Goal: Find specific page/section: Find specific page/section

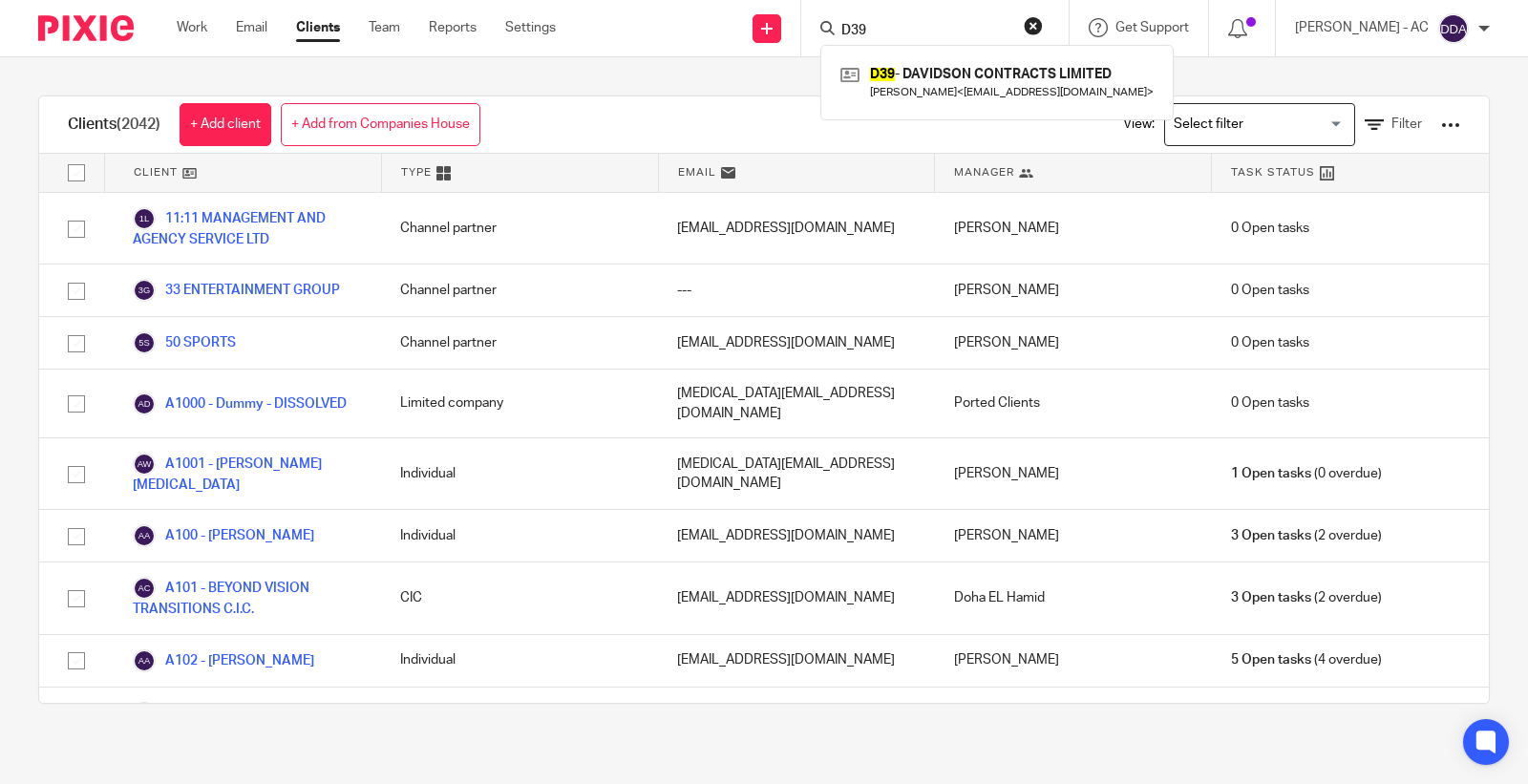
click at [796, 46] on div "Send new email Create task Add client Request signature D39 D39 - DAVIDSON CONT…" at bounding box center [1056, 28] width 943 height 57
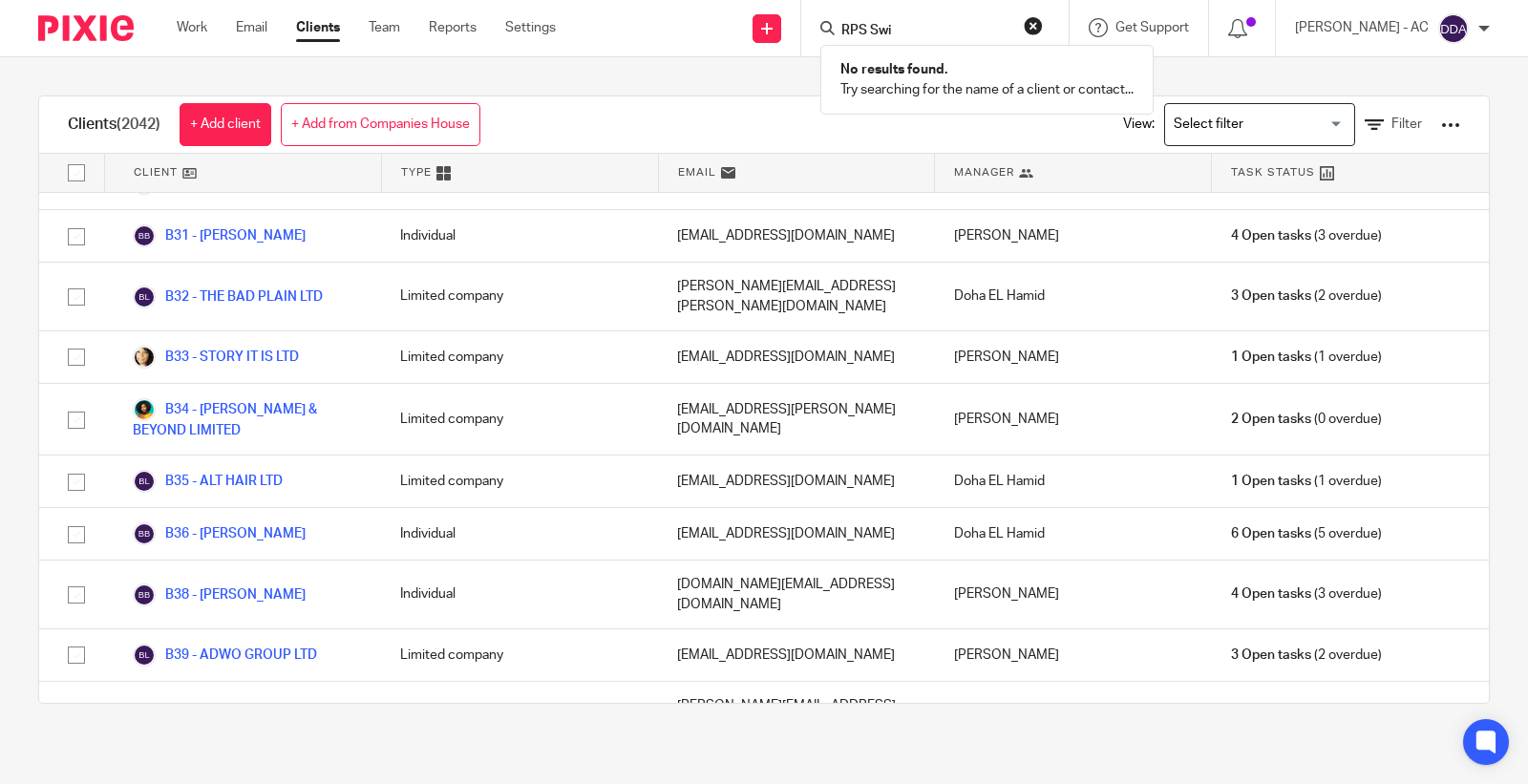
type input "RPS Swi"
drag, startPoint x: 949, startPoint y: 33, endPoint x: 762, endPoint y: 35, distance: 187.0
click at [763, 35] on div "Send new email Create task Add client Request signature RPS Swi No results foun…" at bounding box center [1056, 28] width 943 height 57
paste input "Estamos"
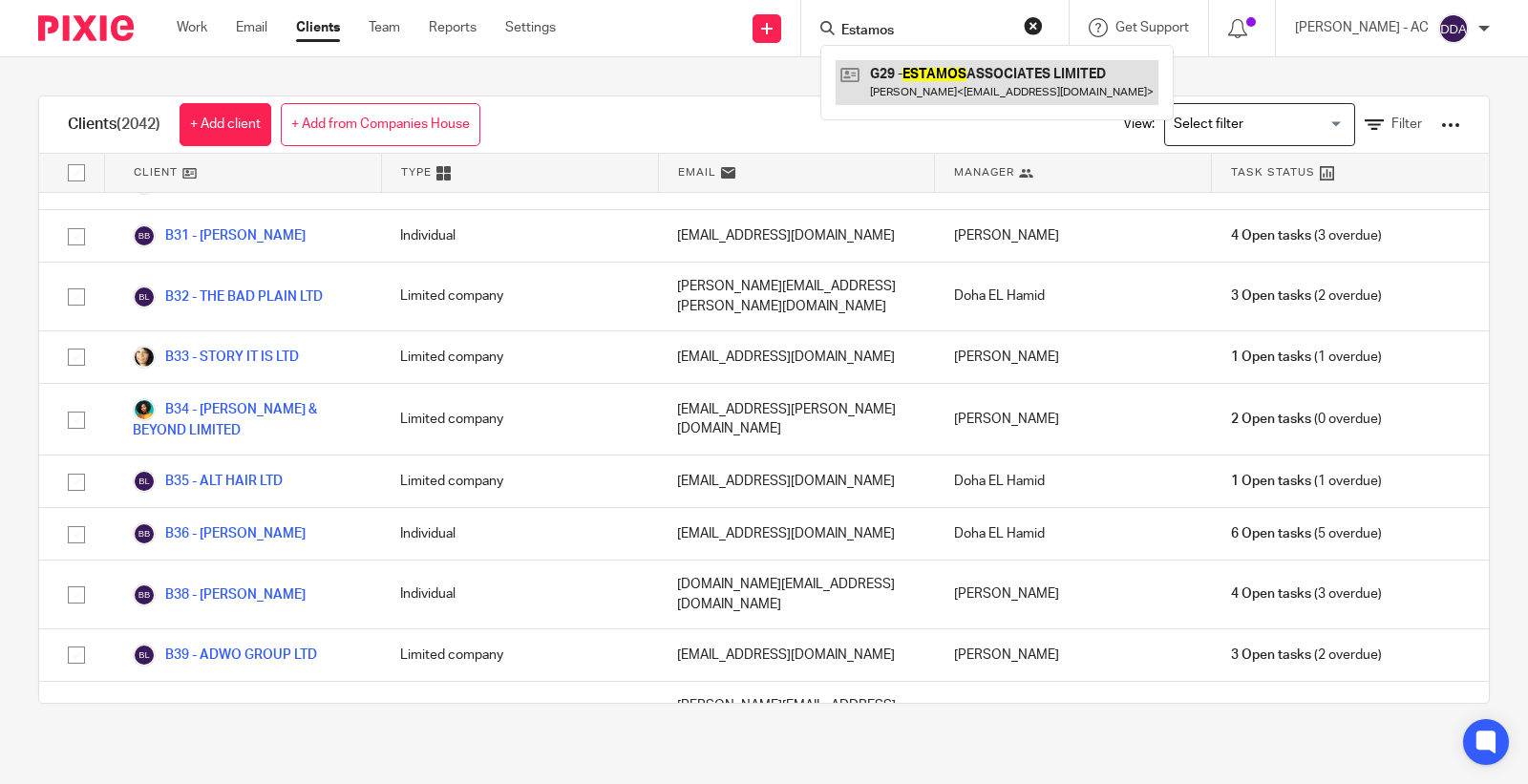
type input "Estamos"
drag, startPoint x: 950, startPoint y: 26, endPoint x: 695, endPoint y: 37, distance: 255.2
click at [695, 37] on div "Send new email Create task Add client Request signature Estamos G29 - ESTAMOS A…" at bounding box center [1056, 28] width 943 height 57
type input "g16"
drag, startPoint x: 931, startPoint y: 72, endPoint x: 911, endPoint y: 97, distance: 32.0
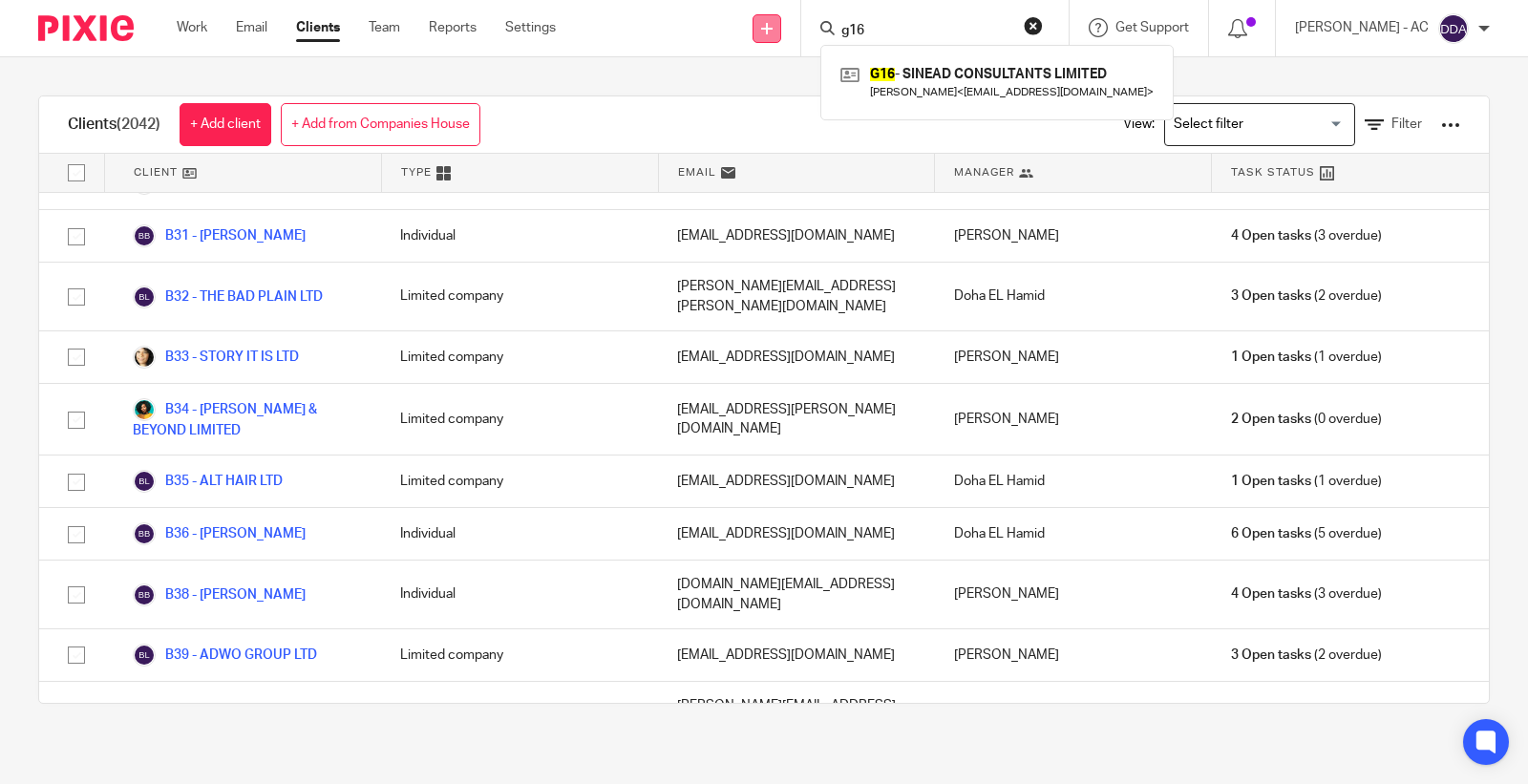
drag, startPoint x: 908, startPoint y: 27, endPoint x: 786, endPoint y: 29, distance: 122.0
click at [794, 31] on div "Send new email Create task Add client Request signature g16 G16 - SINEAD CONSUL…" at bounding box center [1056, 28] width 943 height 57
paste input "[EMAIL_ADDRESS][DOMAIN_NAME]"
type input "bathmyste"
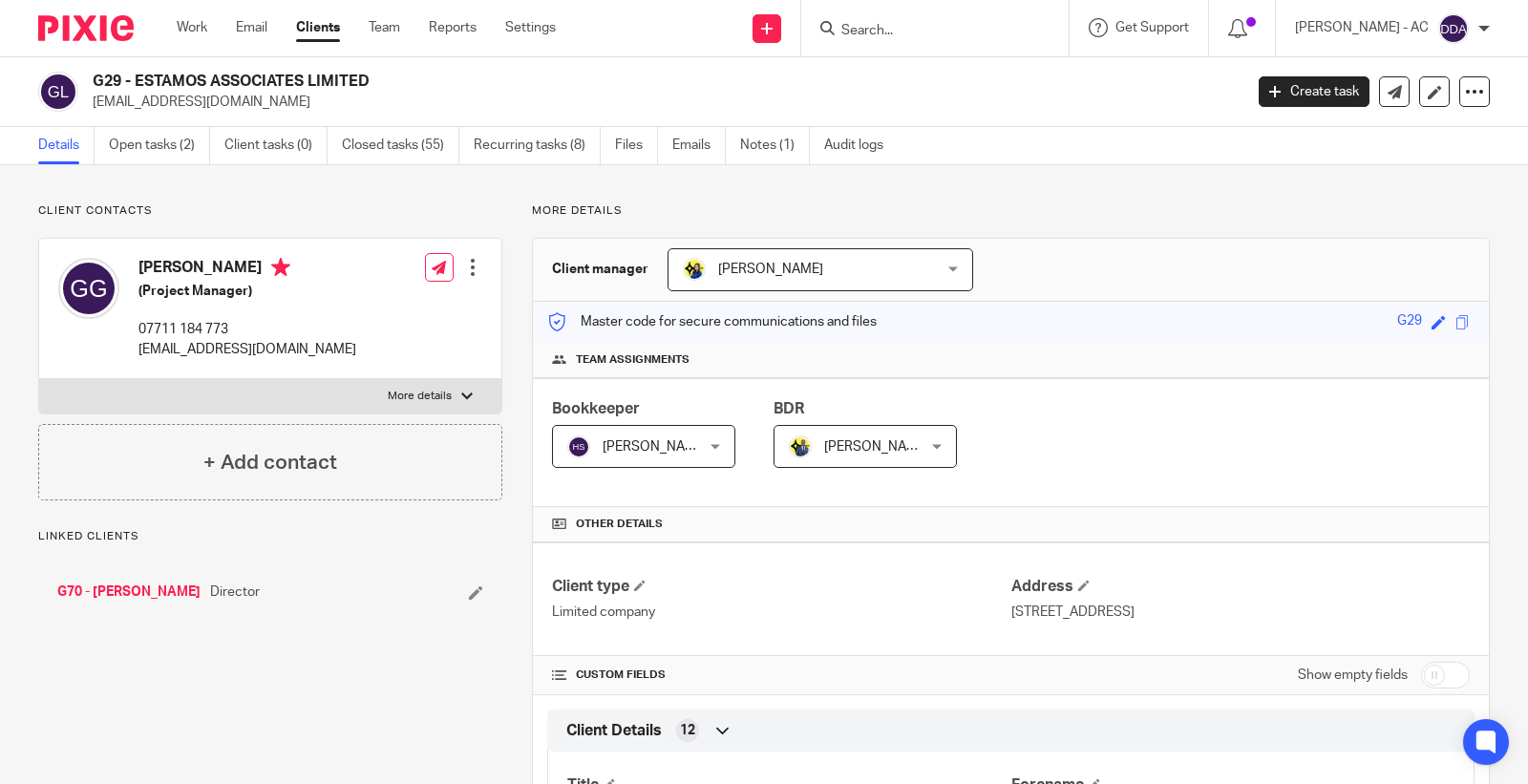
click at [101, 81] on h2 "G29 - ESTAMOS ASSOCIATES LIMITED" at bounding box center [547, 81] width 910 height 20
copy h2 "G29"
drag, startPoint x: 136, startPoint y: 78, endPoint x: 368, endPoint y: 78, distance: 232.0
click at [368, 78] on h2 "G29 - ESTAMOS ASSOCIATES LIMITED" at bounding box center [547, 81] width 910 height 20
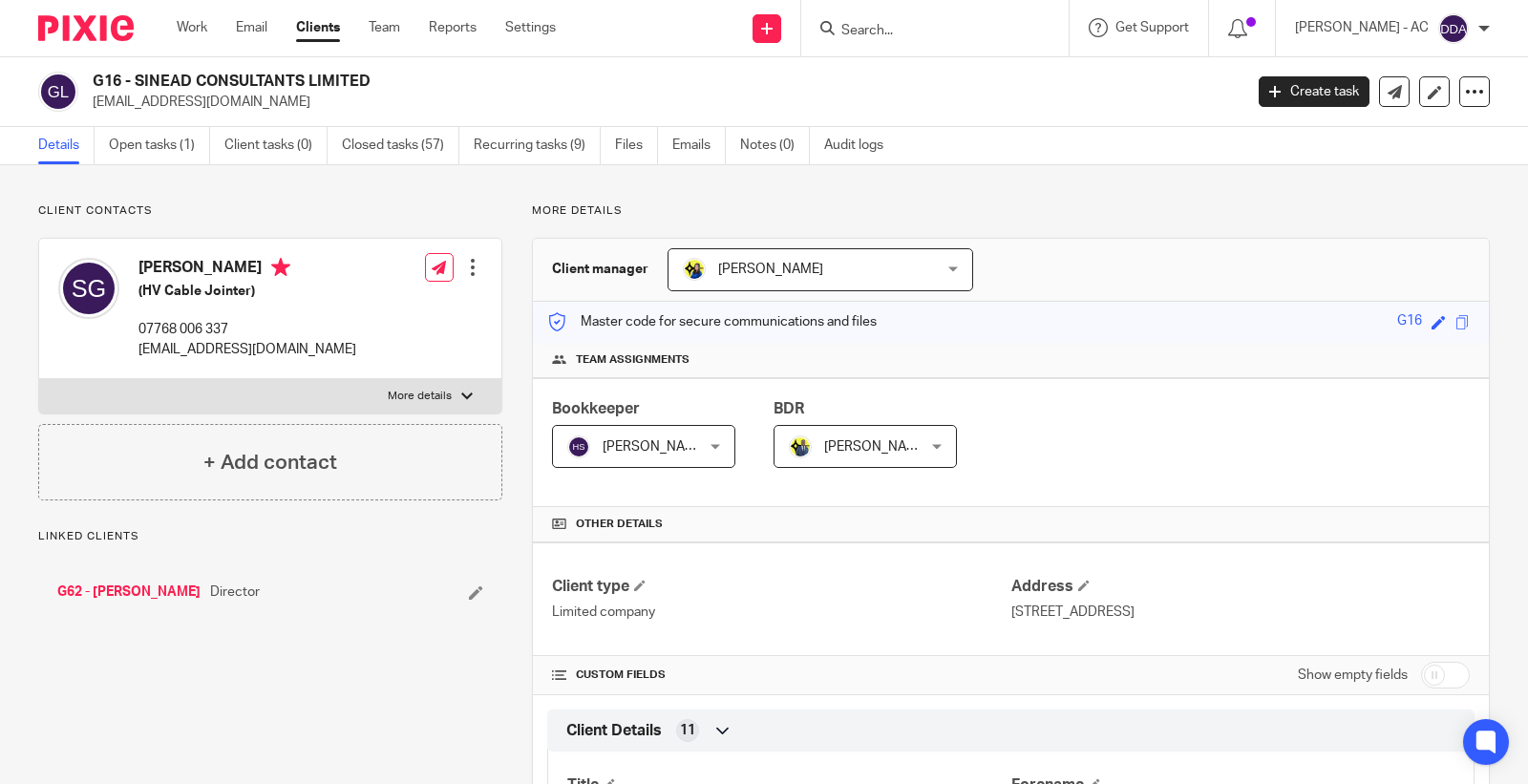
drag, startPoint x: 130, startPoint y: 79, endPoint x: 388, endPoint y: 81, distance: 258.0
click at [361, 89] on h2 "G16 - SINEAD CONSULTANTS LIMITED" at bounding box center [547, 81] width 910 height 20
click at [390, 80] on h2 "G16 - SINEAD CONSULTANTS LIMITED" at bounding box center [547, 81] width 910 height 20
drag, startPoint x: 386, startPoint y: 78, endPoint x: 136, endPoint y: 88, distance: 250.2
click at [136, 88] on h2 "G16 - SINEAD CONSULTANTS LIMITED" at bounding box center [547, 81] width 910 height 20
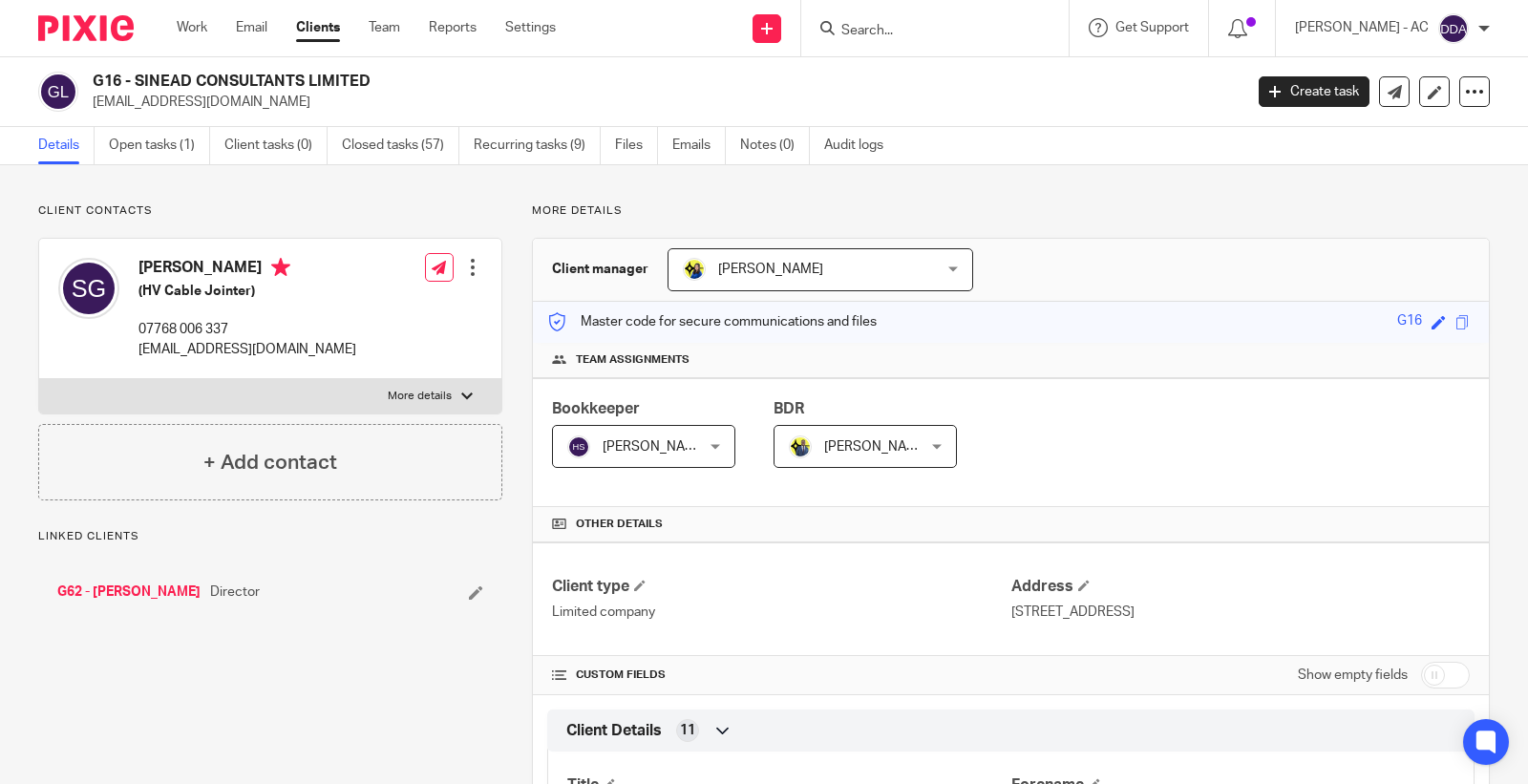
copy h2 "SINEAD CONSULTANTS LIMITED"
